Goal: Information Seeking & Learning: Learn about a topic

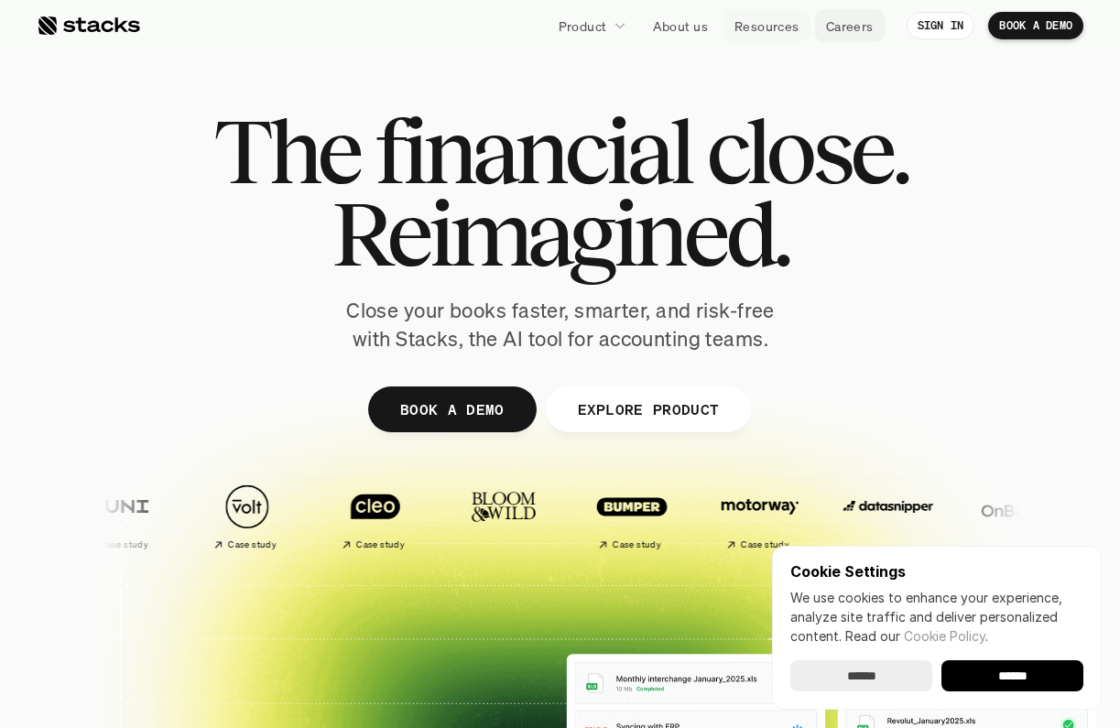
click at [842, 30] on p "Careers" at bounding box center [850, 25] width 48 height 19
click at [671, 29] on p "About us" at bounding box center [680, 25] width 55 height 19
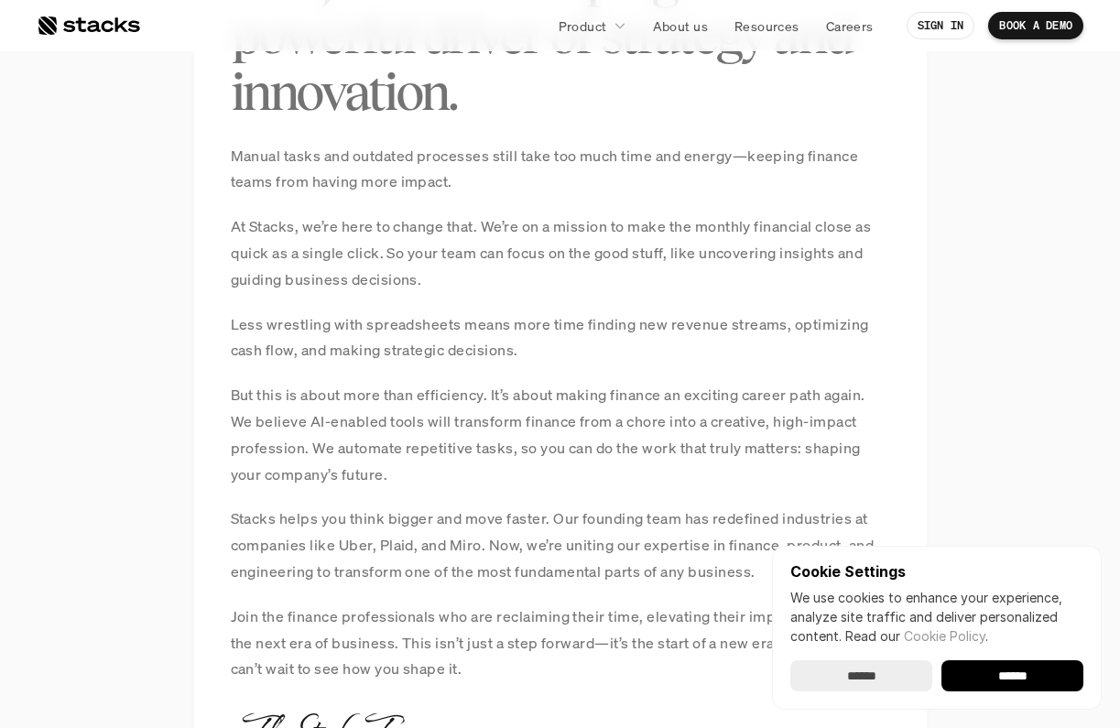
scroll to position [1580, 0]
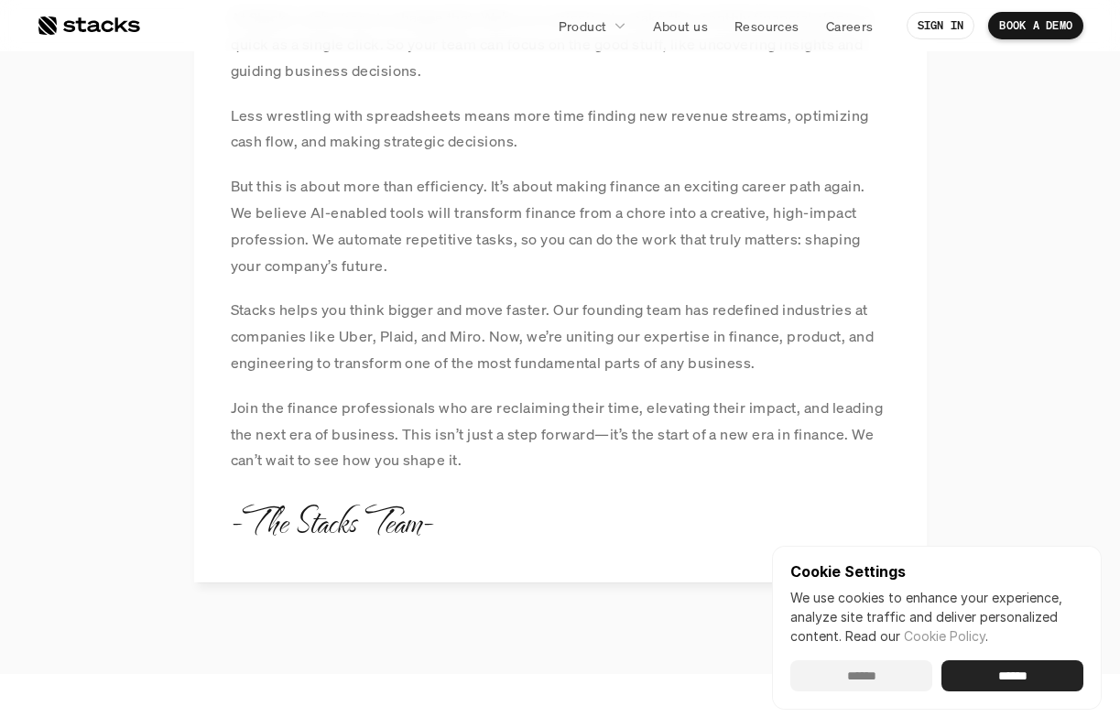
click at [889, 672] on input "******" at bounding box center [861, 675] width 142 height 31
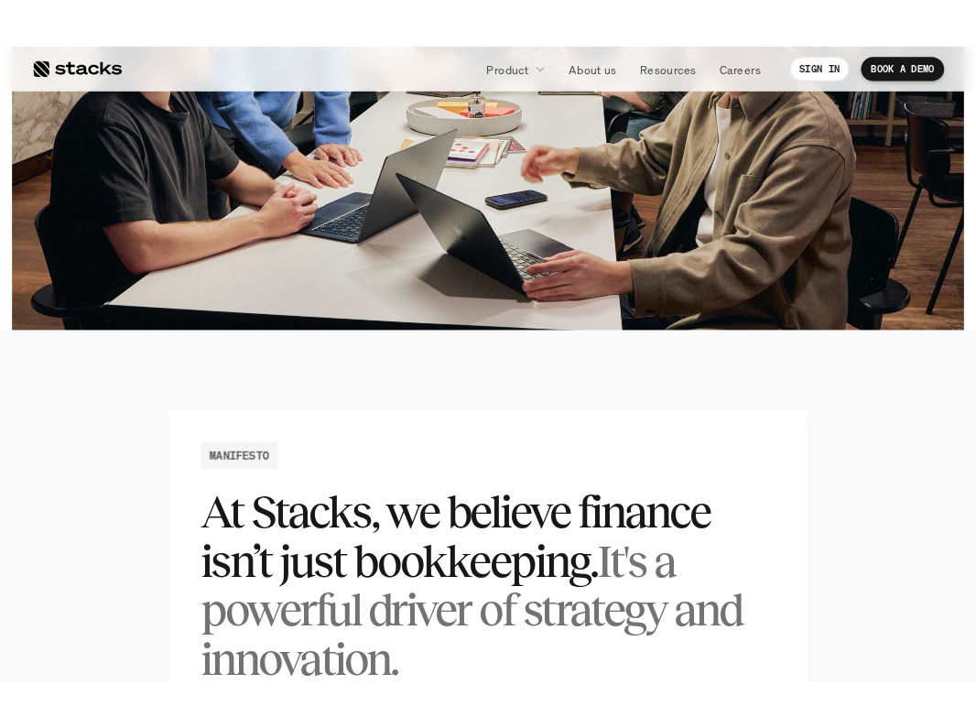
scroll to position [938, 0]
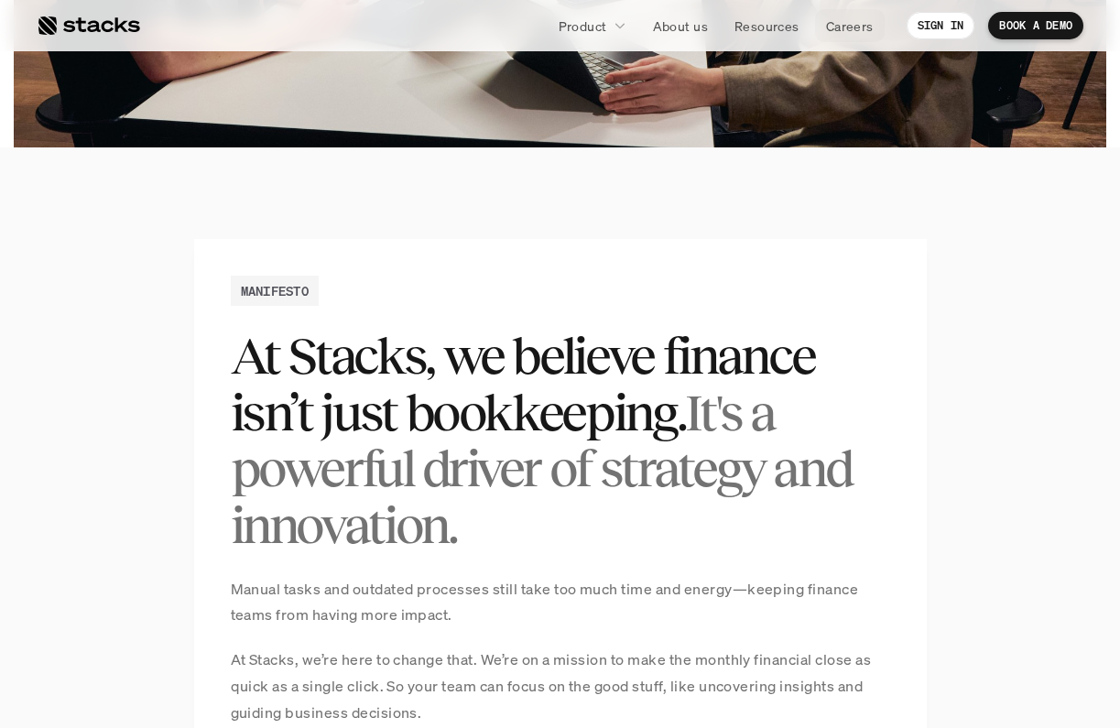
click at [835, 37] on link "Careers" at bounding box center [850, 25] width 70 height 33
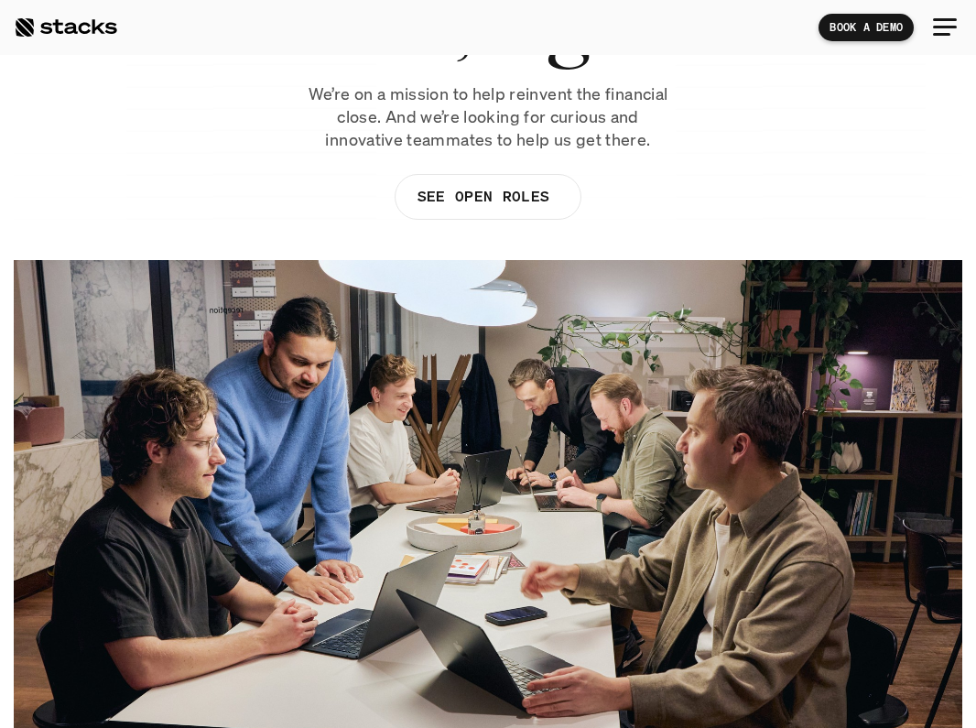
scroll to position [204, 0]
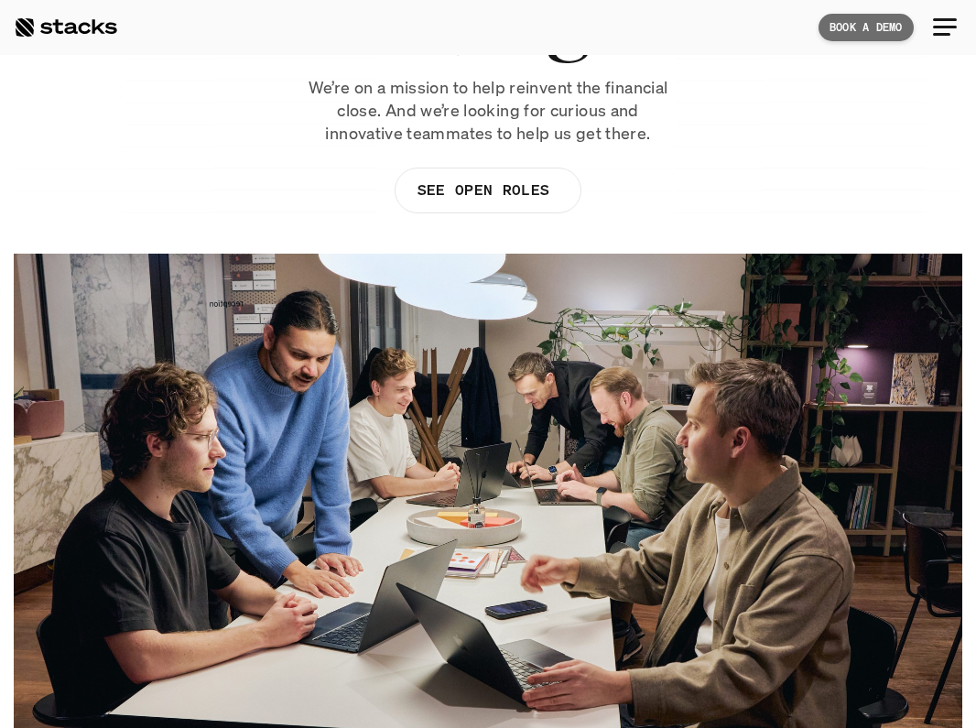
click at [934, 30] on div at bounding box center [945, 27] width 44 height 44
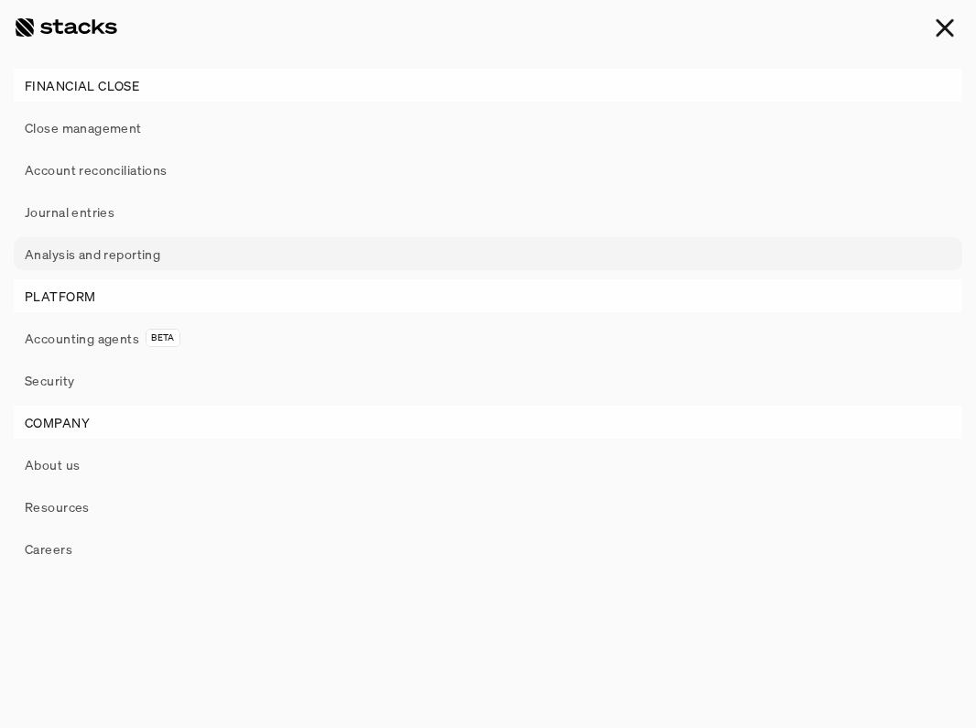
click at [63, 258] on p "Analysis and reporting" at bounding box center [92, 253] width 135 height 19
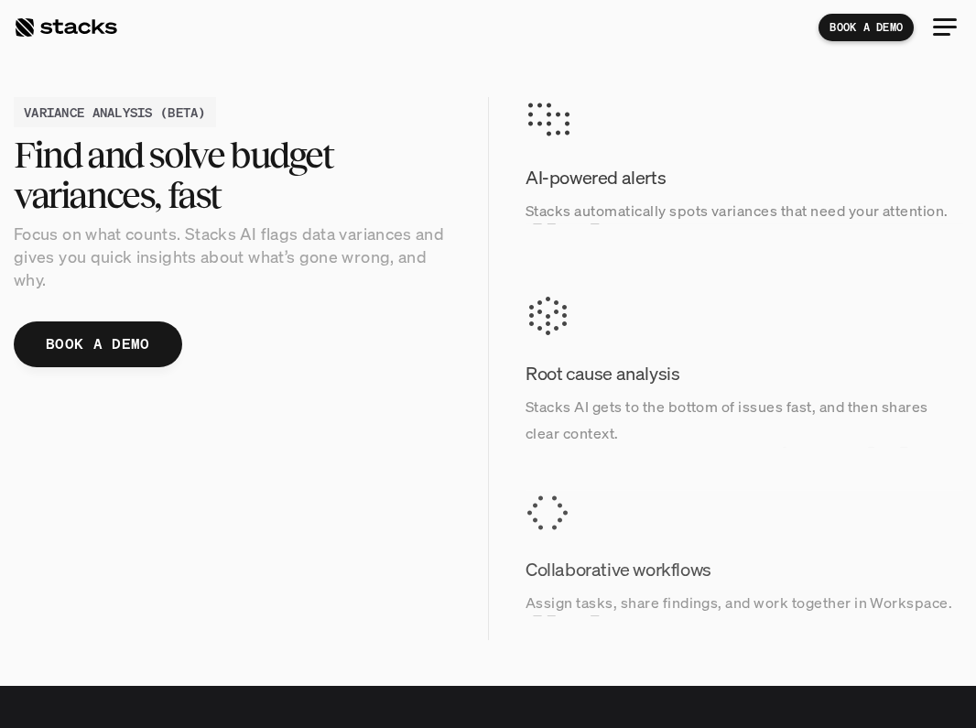
scroll to position [2094, 0]
